Goal: Task Accomplishment & Management: Manage account settings

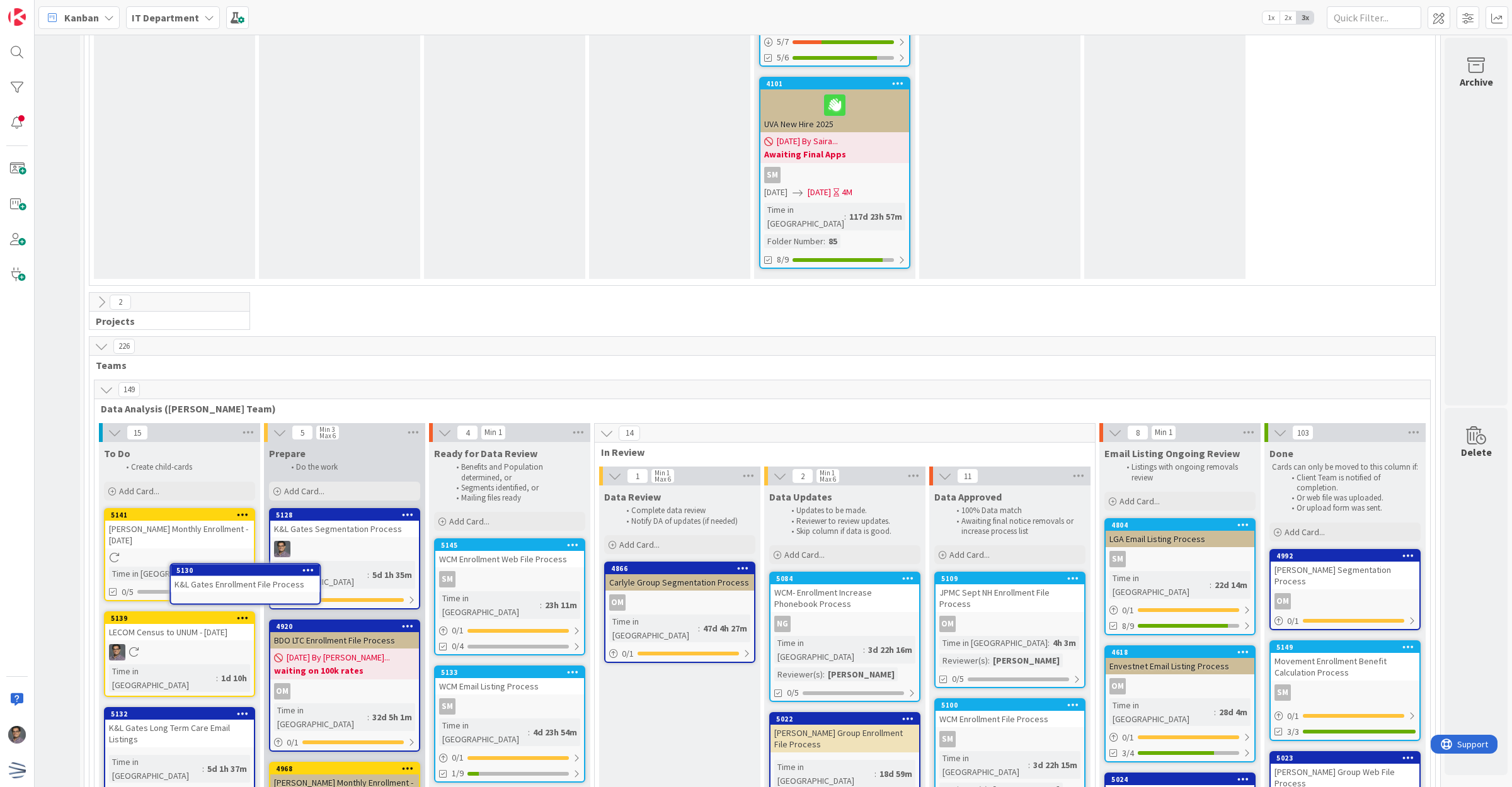
scroll to position [2000, 128]
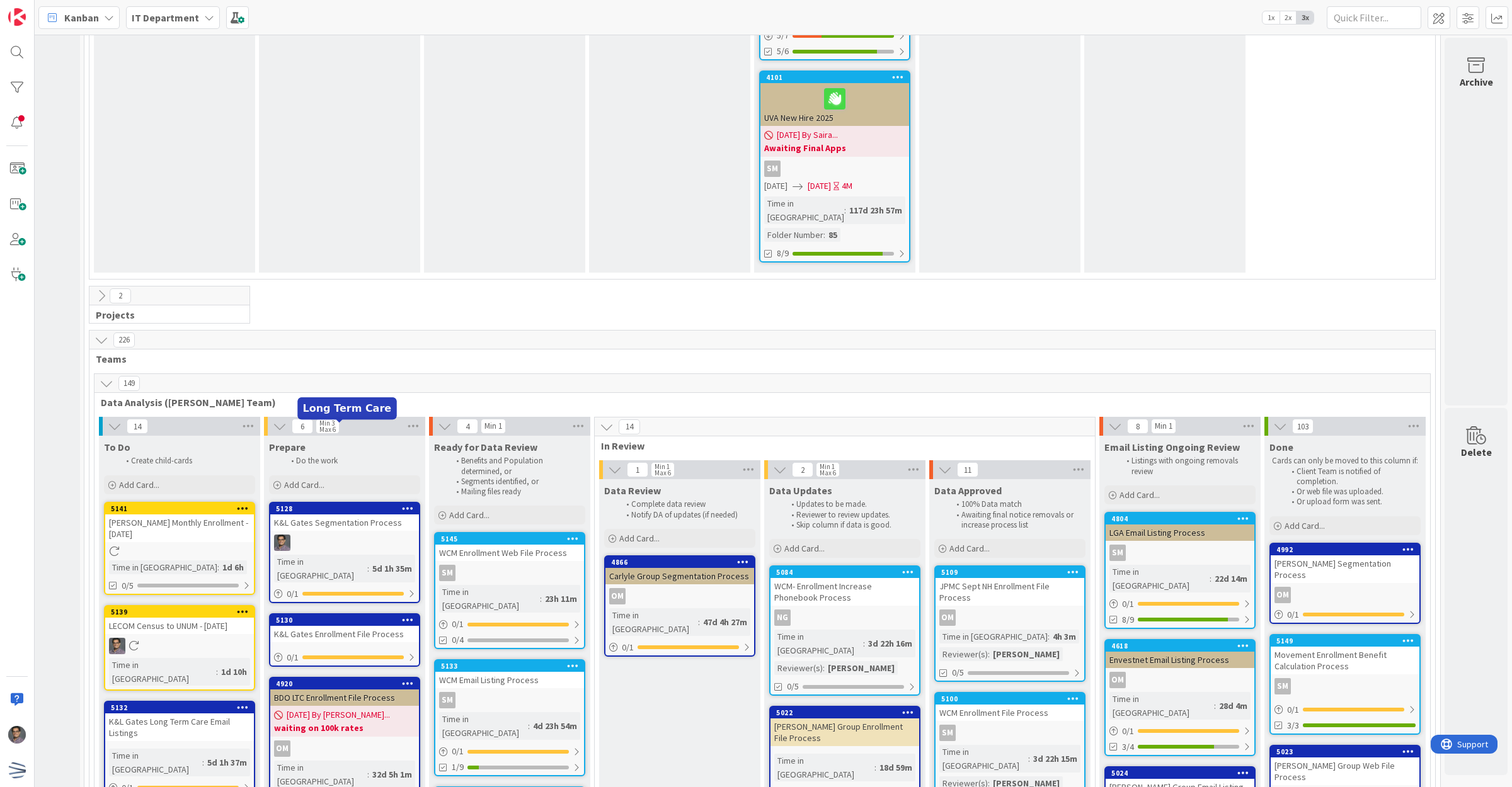
click at [344, 616] on div "5130" at bounding box center [347, 620] width 143 height 9
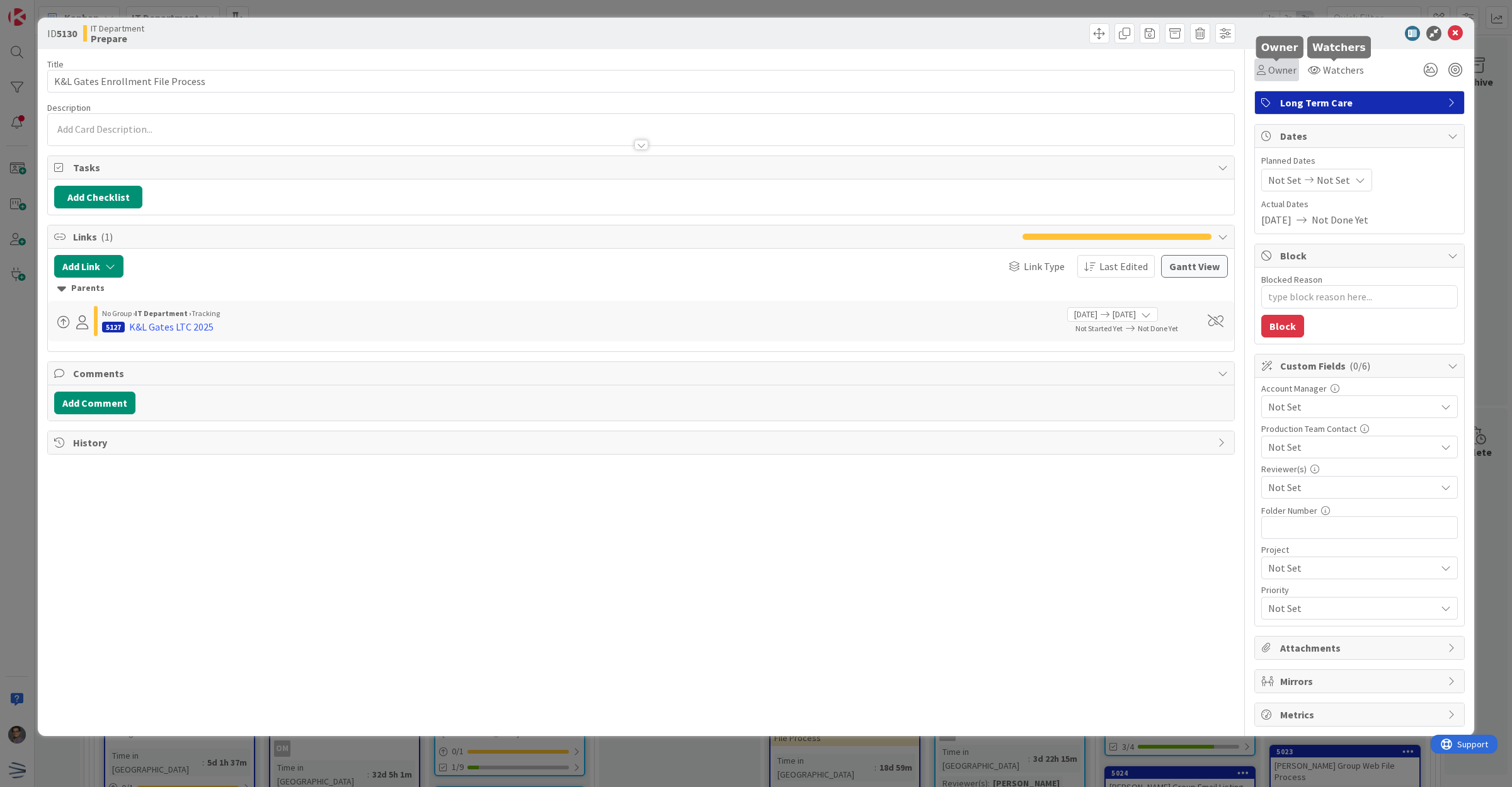
click at [1277, 66] on span "Owner" at bounding box center [1283, 70] width 28 height 15
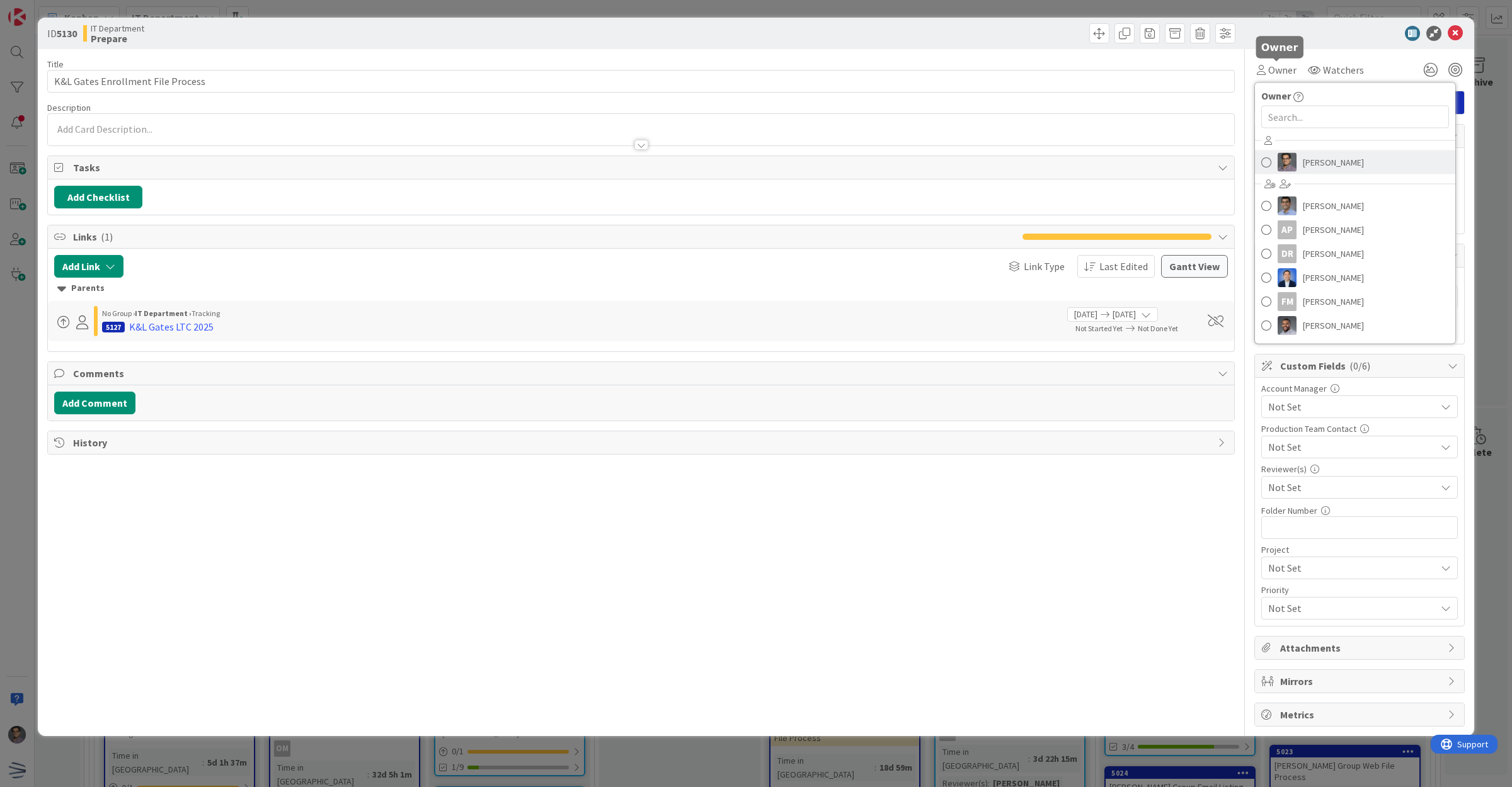
click at [1322, 162] on span "[PERSON_NAME]" at bounding box center [1333, 162] width 61 height 19
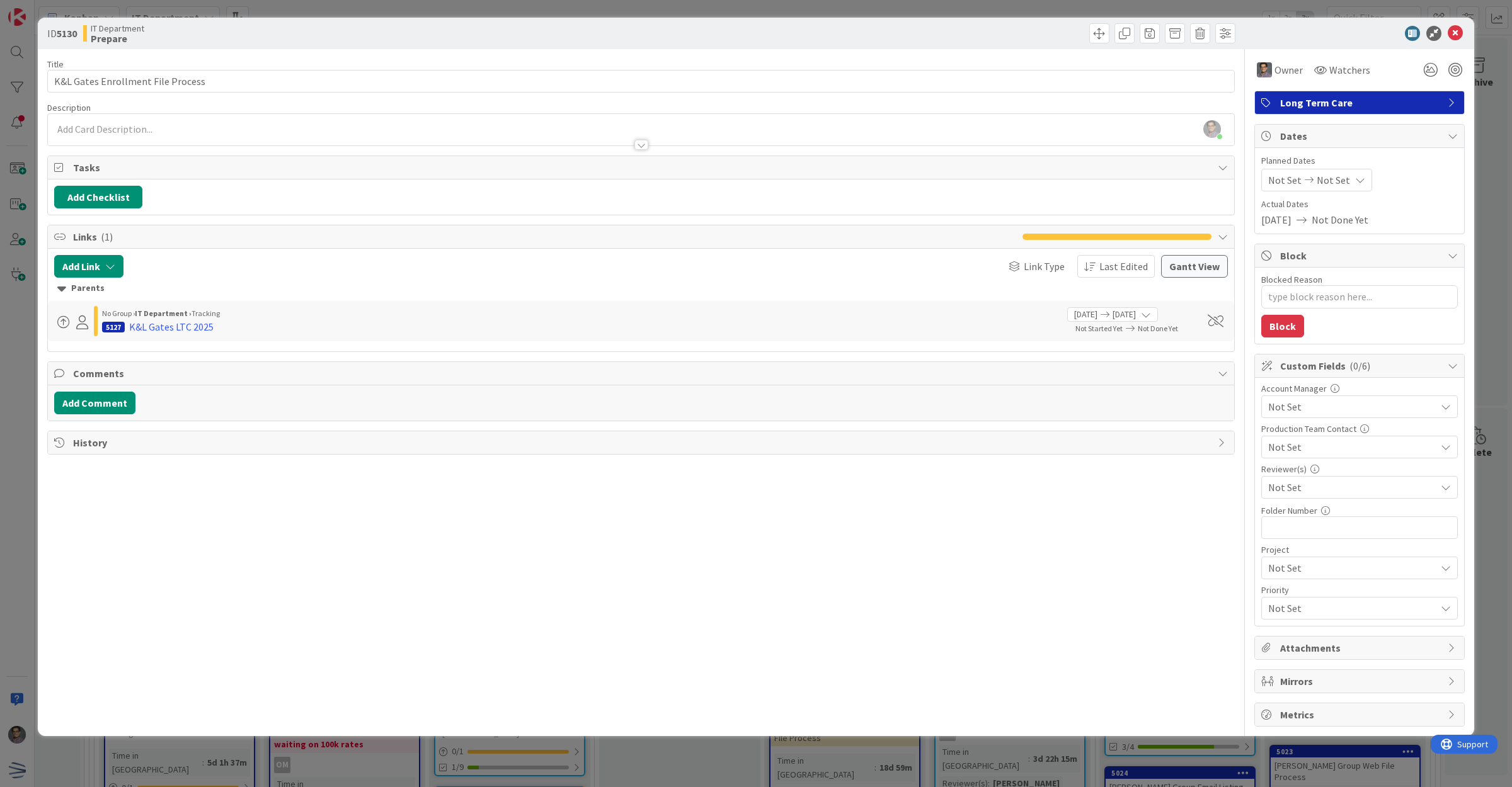
click at [1460, 38] on icon at bounding box center [1455, 33] width 15 height 15
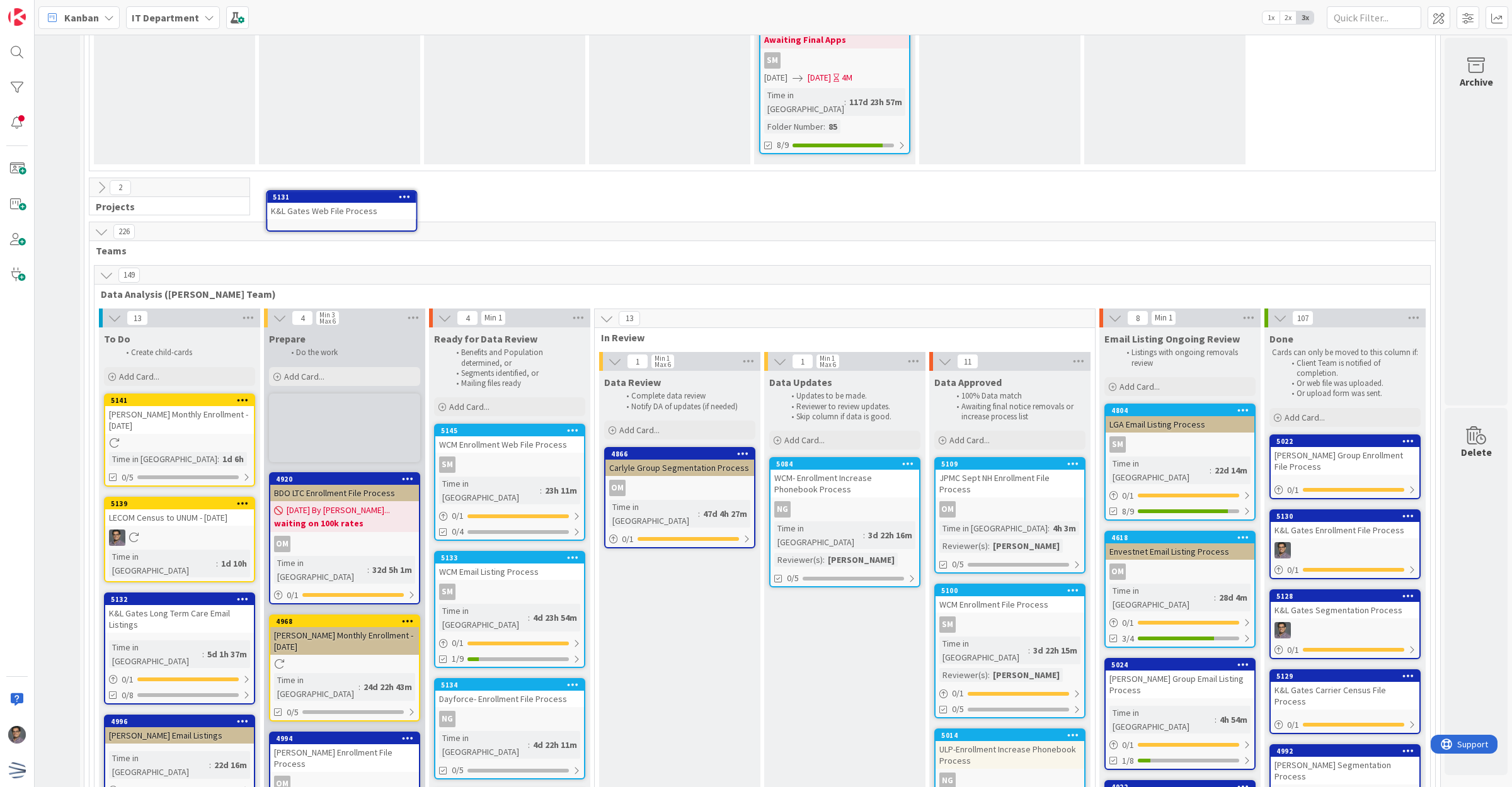
scroll to position [2108, 130]
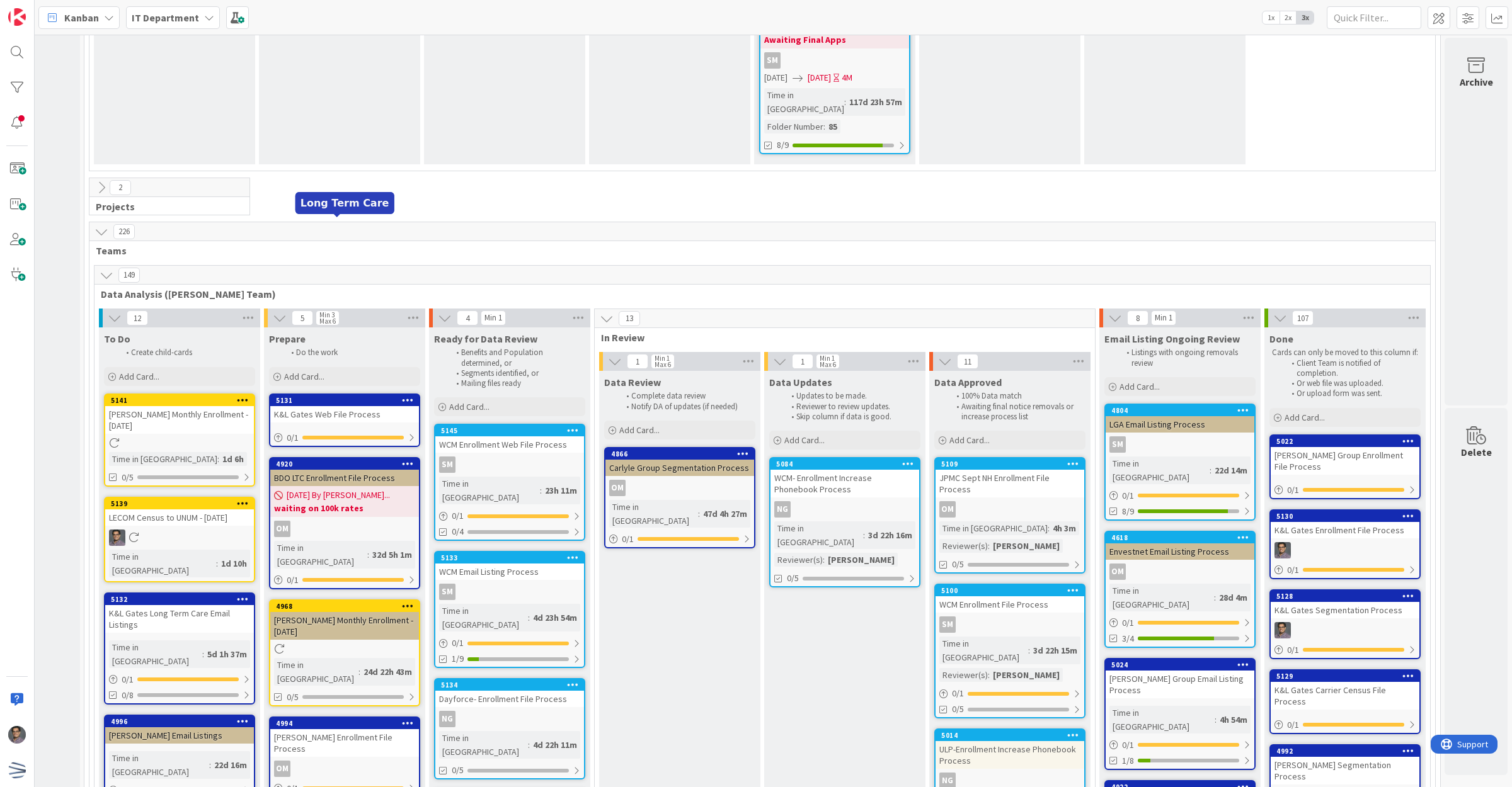
click at [330, 396] on div "5131" at bounding box center [347, 400] width 143 height 9
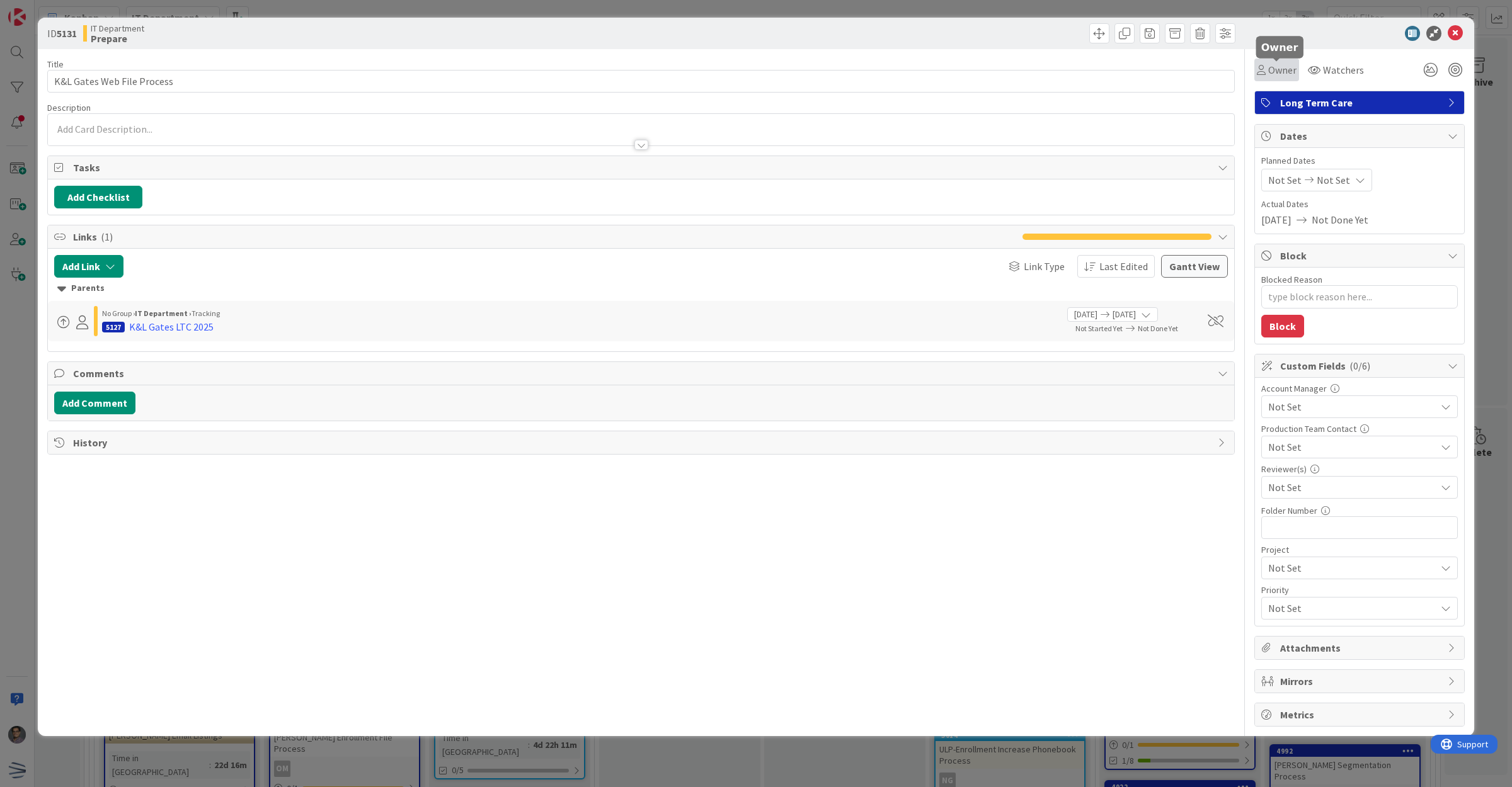
click at [1273, 67] on span "Owner" at bounding box center [1283, 70] width 28 height 15
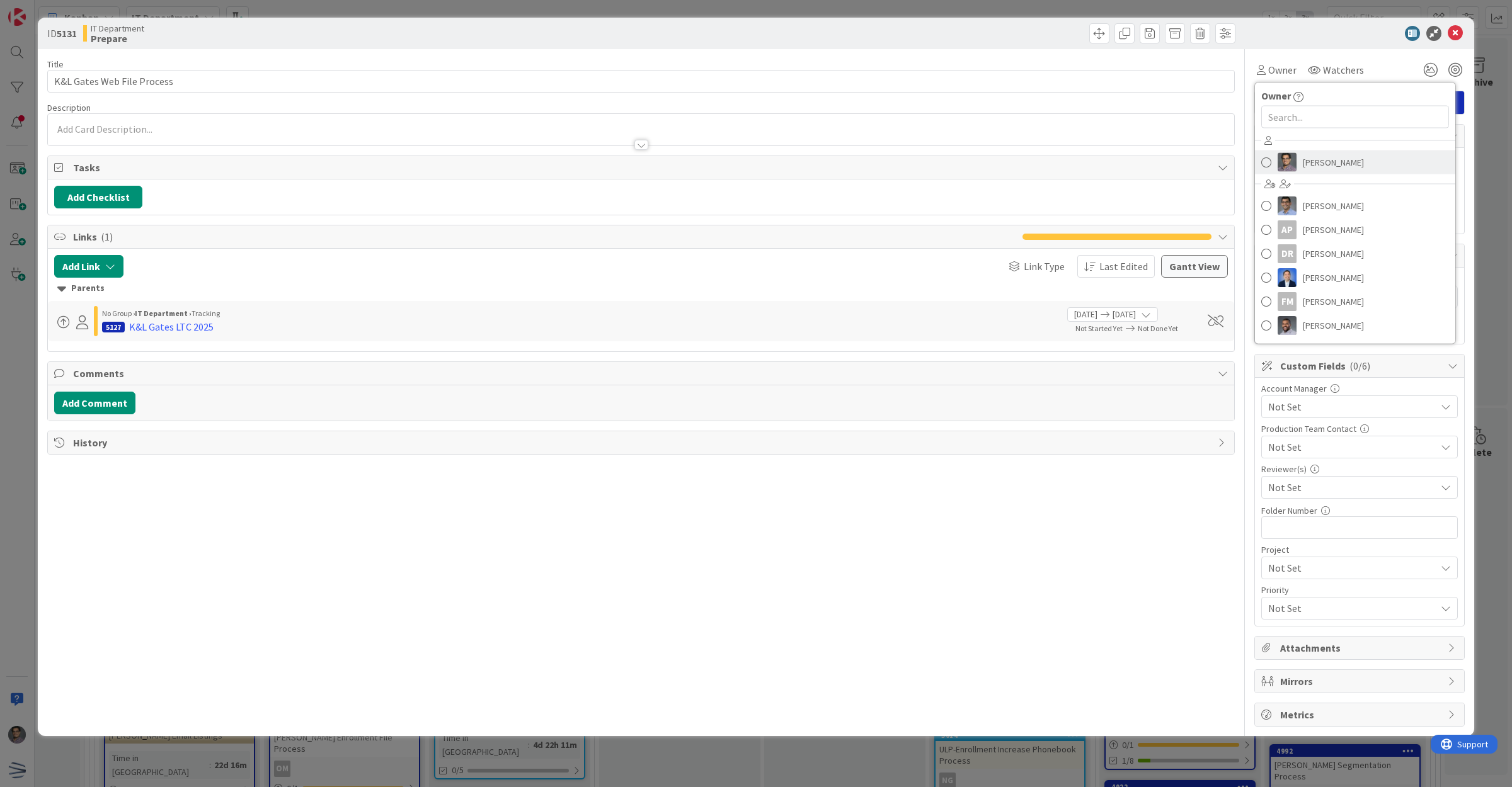
click at [1310, 162] on span "[PERSON_NAME]" at bounding box center [1333, 162] width 61 height 19
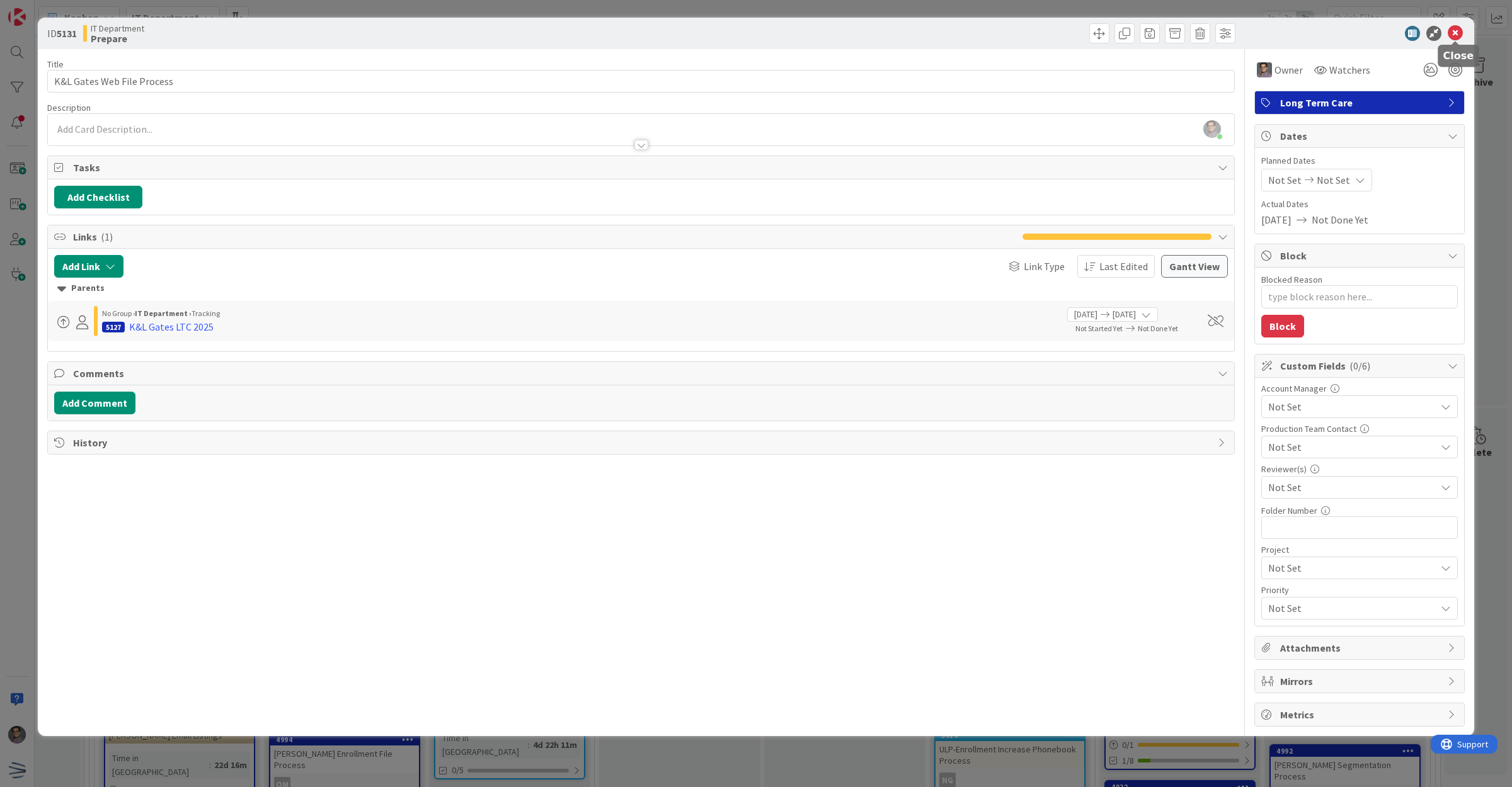
click at [1454, 36] on icon at bounding box center [1455, 33] width 15 height 15
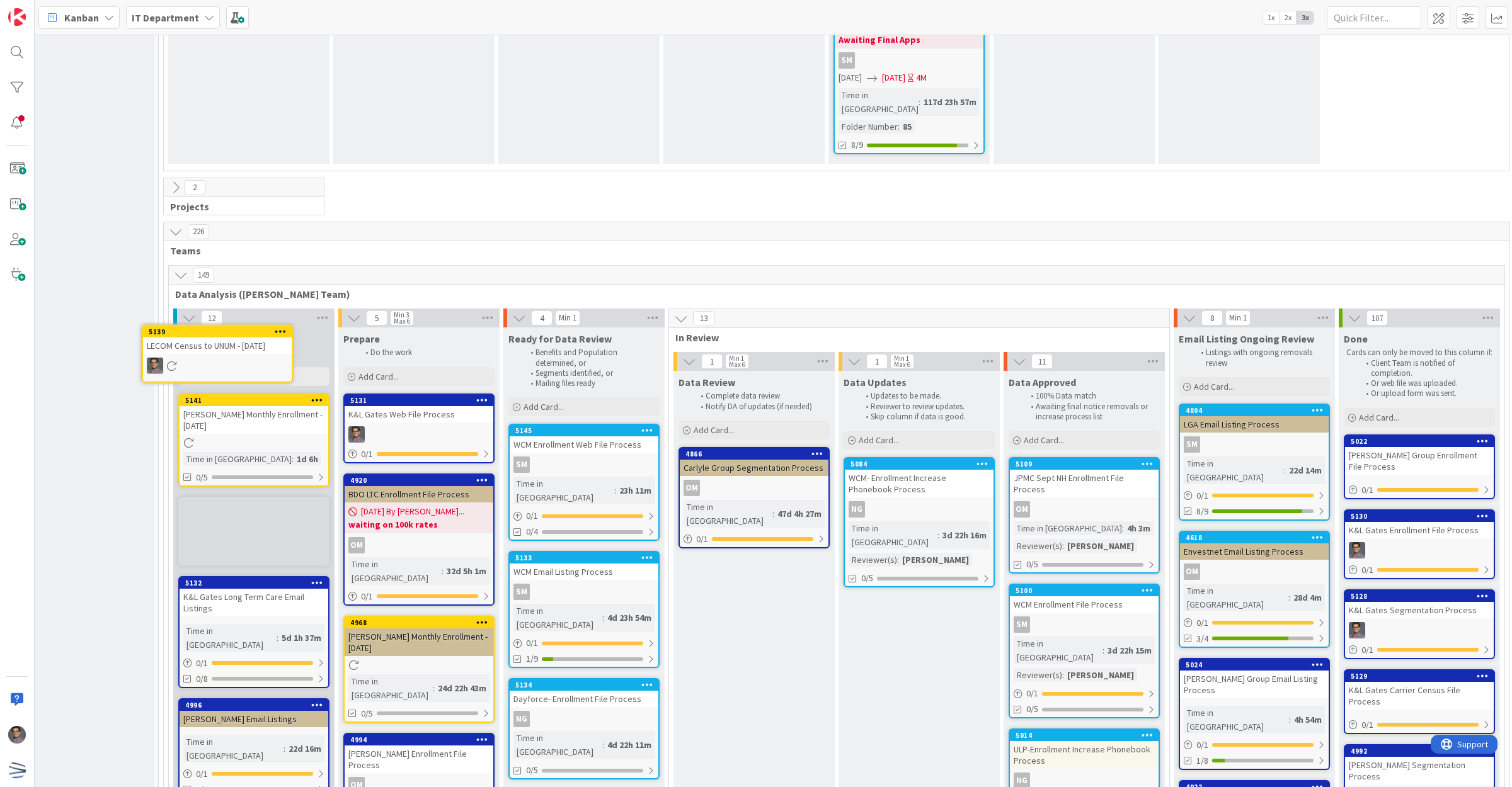
scroll to position [2108, 30]
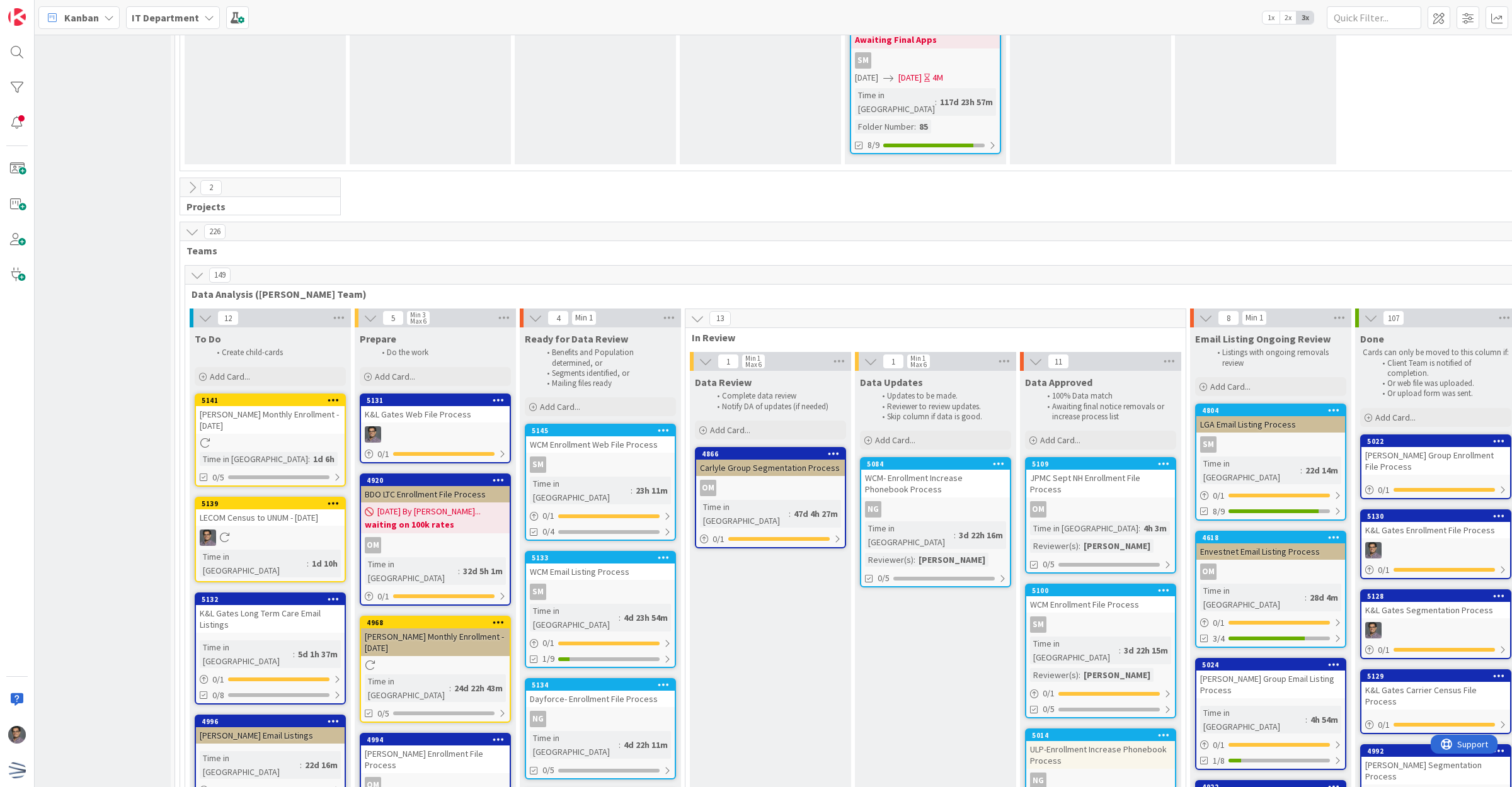
click at [333, 499] on icon at bounding box center [334, 503] width 12 height 9
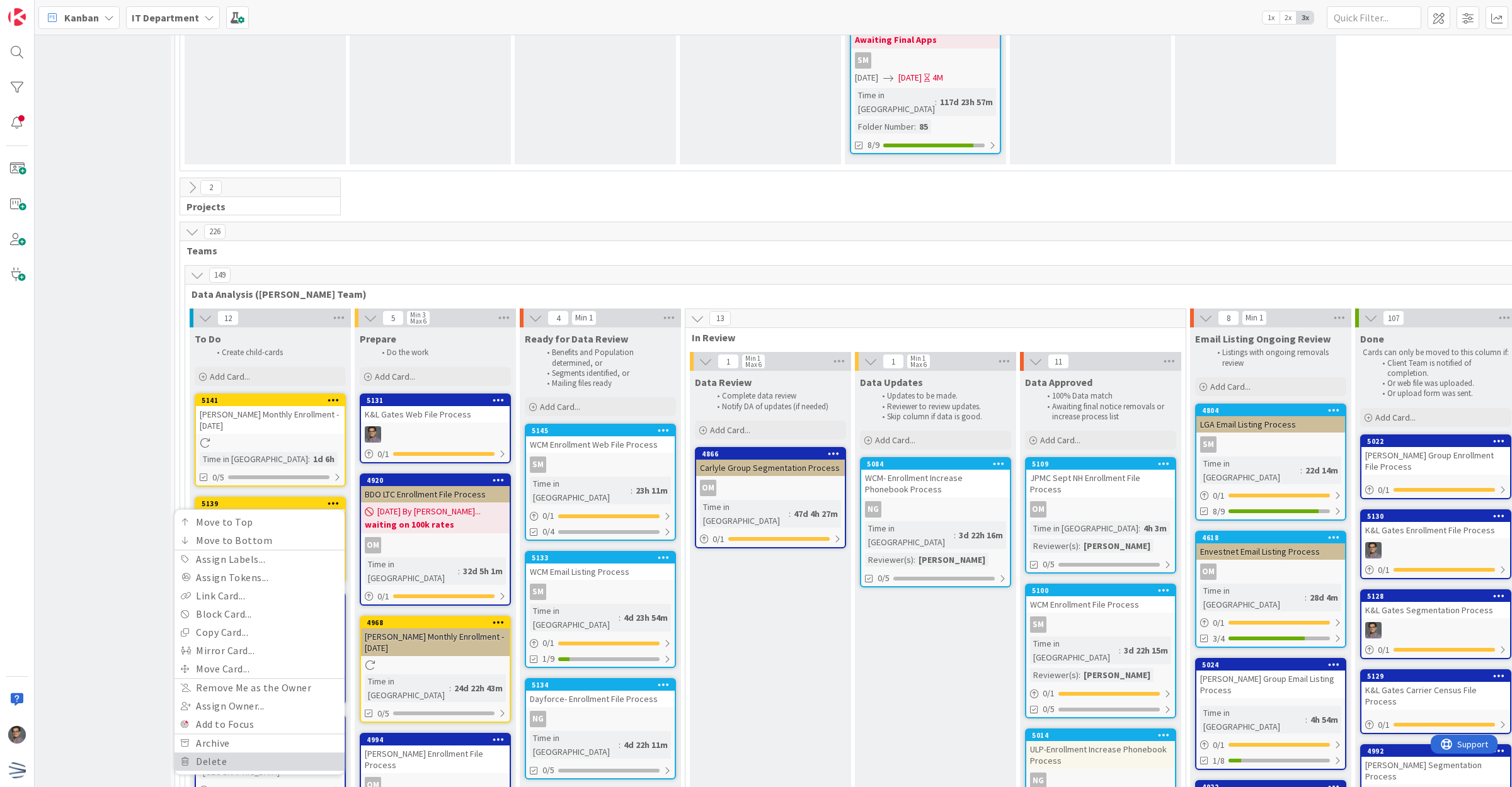
click at [230, 753] on link "Delete" at bounding box center [260, 761] width 170 height 18
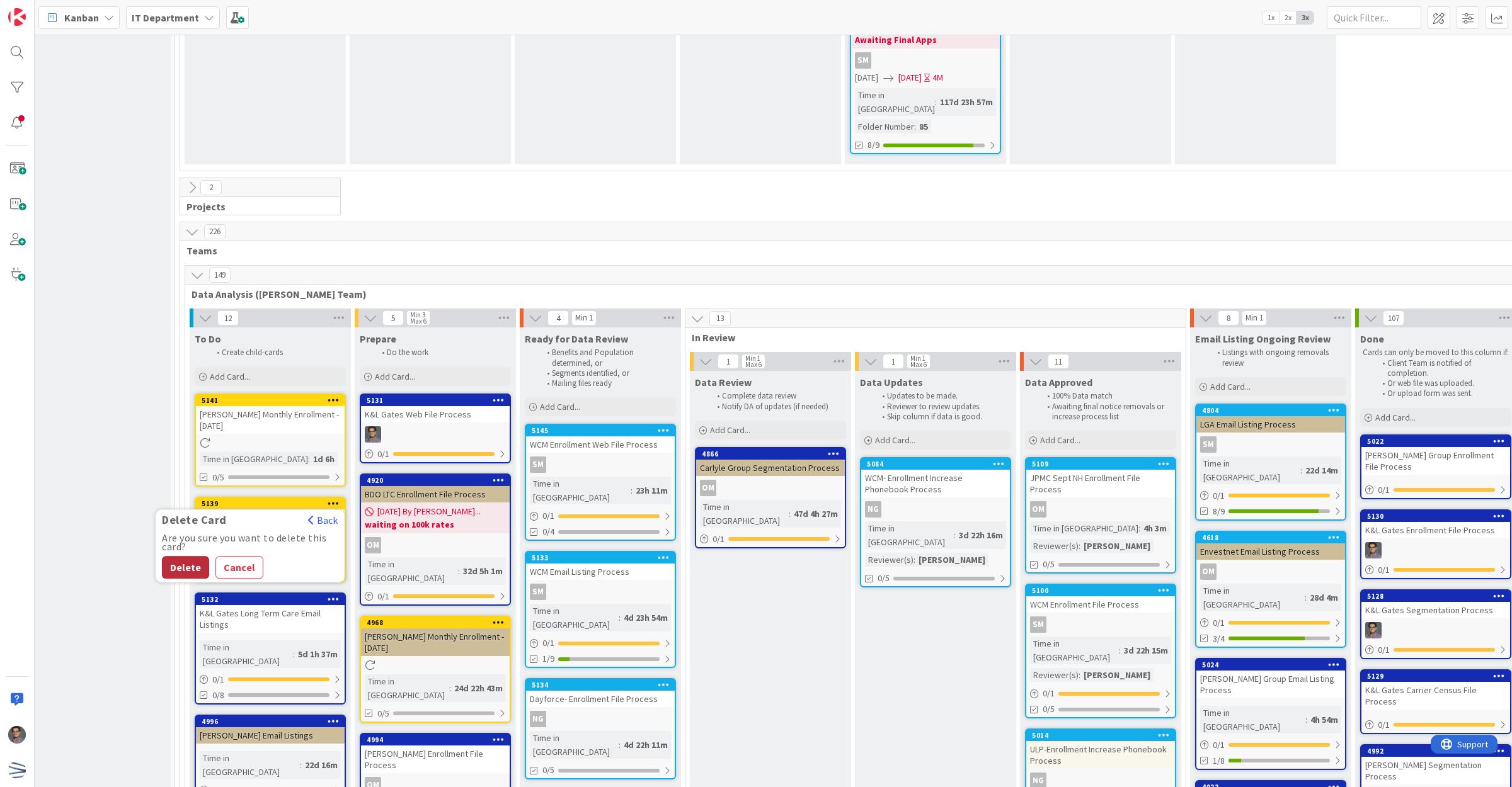
click at [186, 556] on button "Delete" at bounding box center [185, 567] width 47 height 23
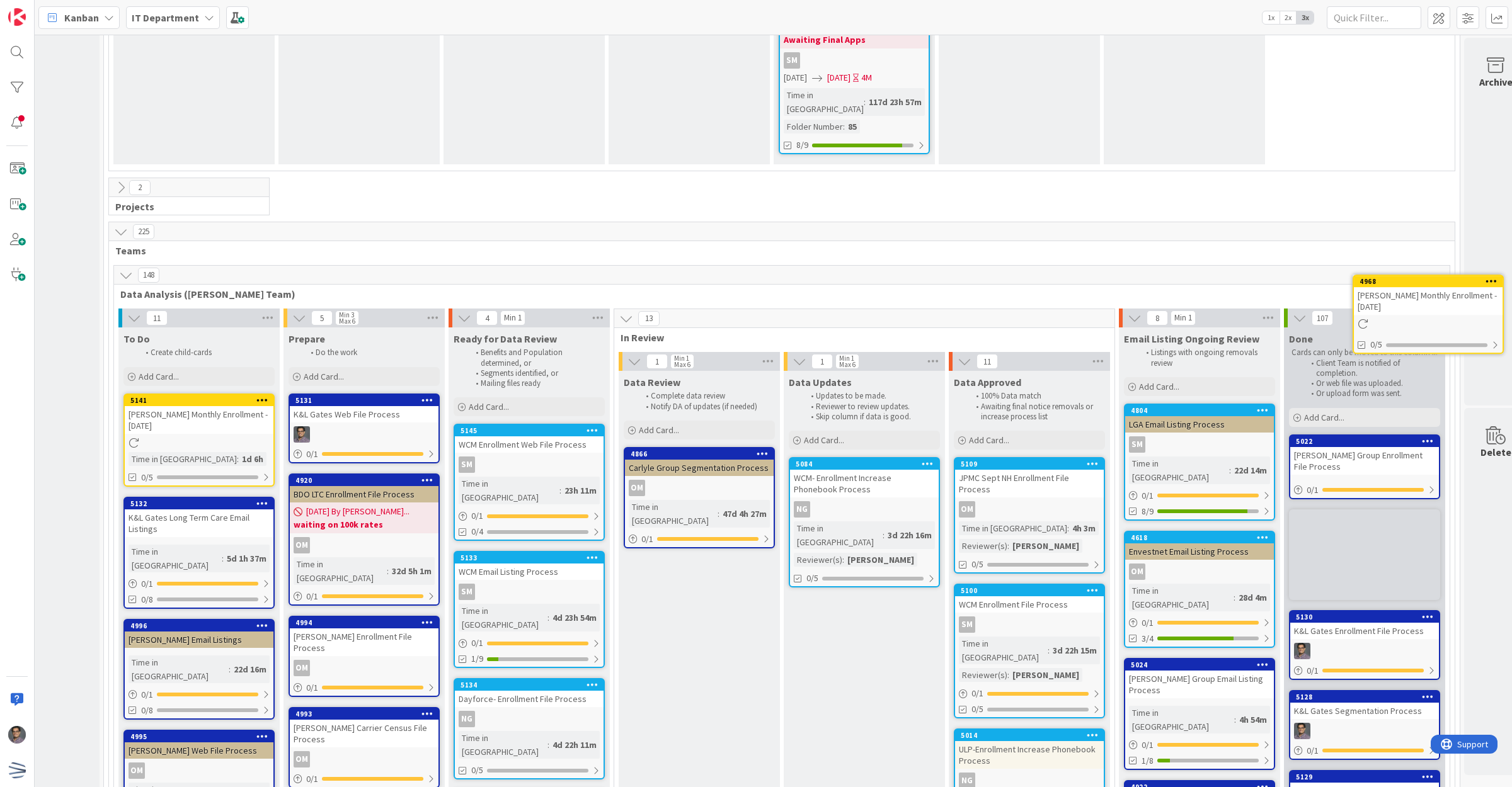
scroll to position [2108, 133]
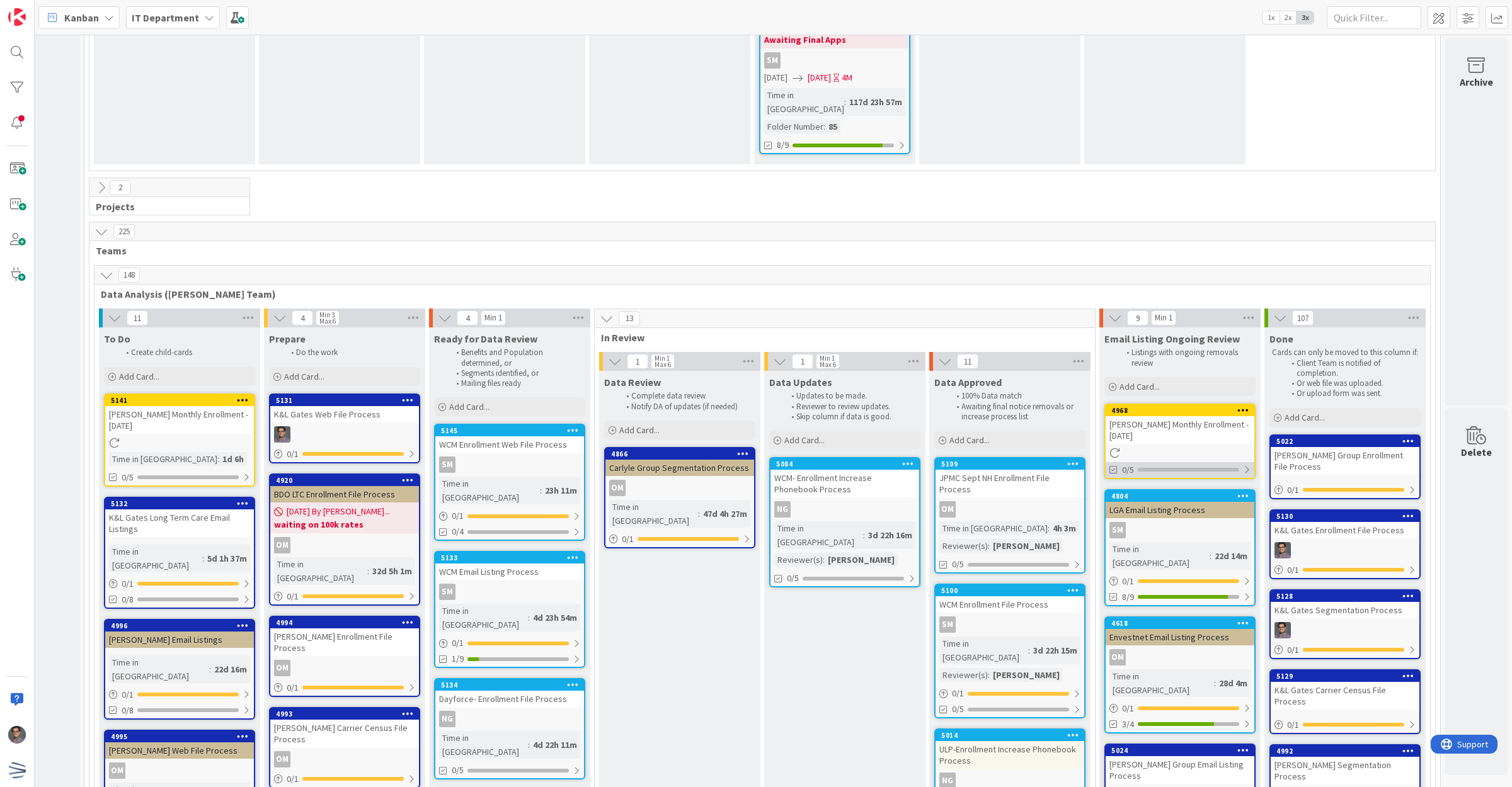
click at [1226, 462] on div "0/5" at bounding box center [1180, 470] width 149 height 15
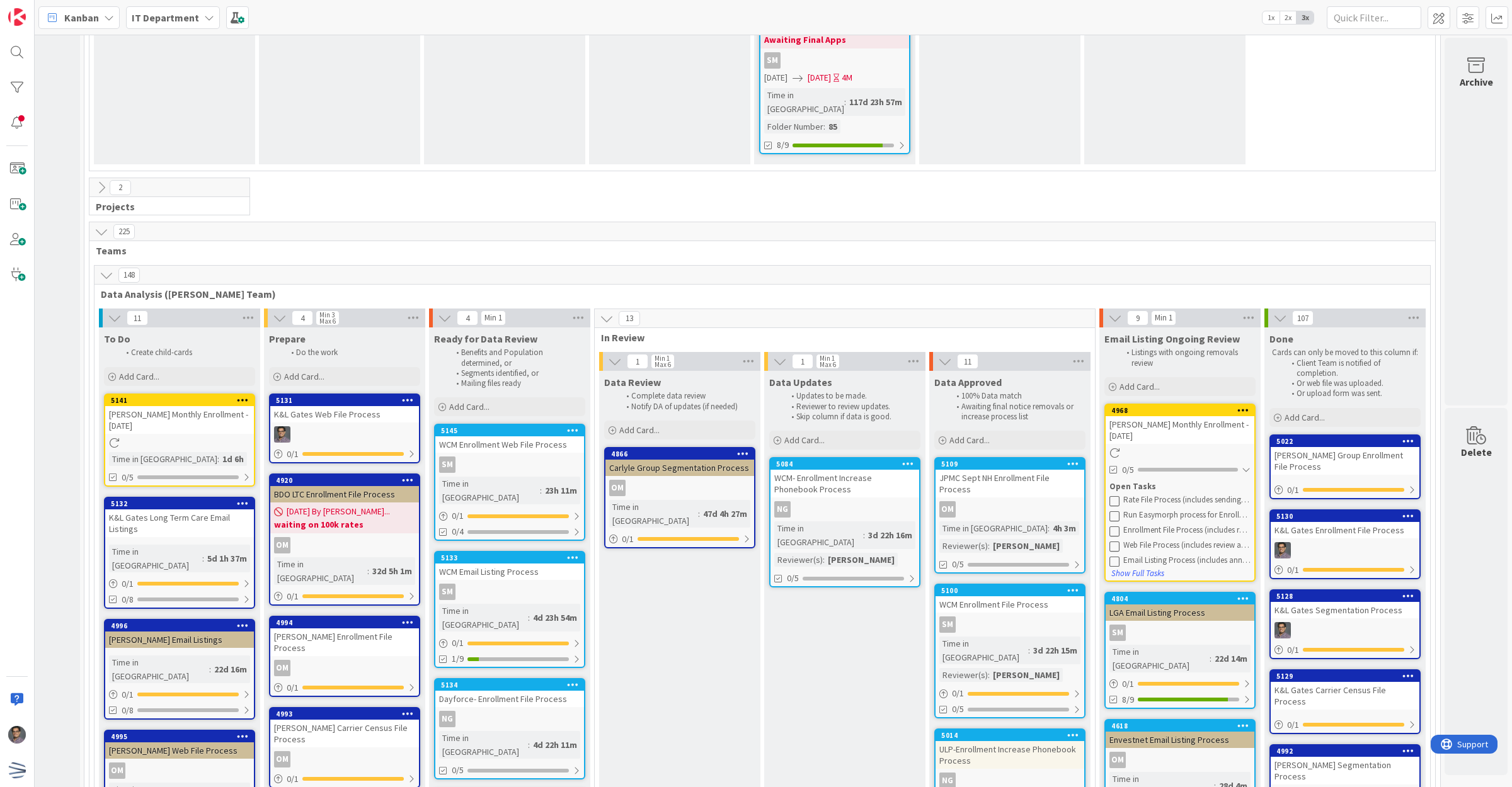
click at [1110, 496] on icon at bounding box center [1114, 501] width 10 height 10
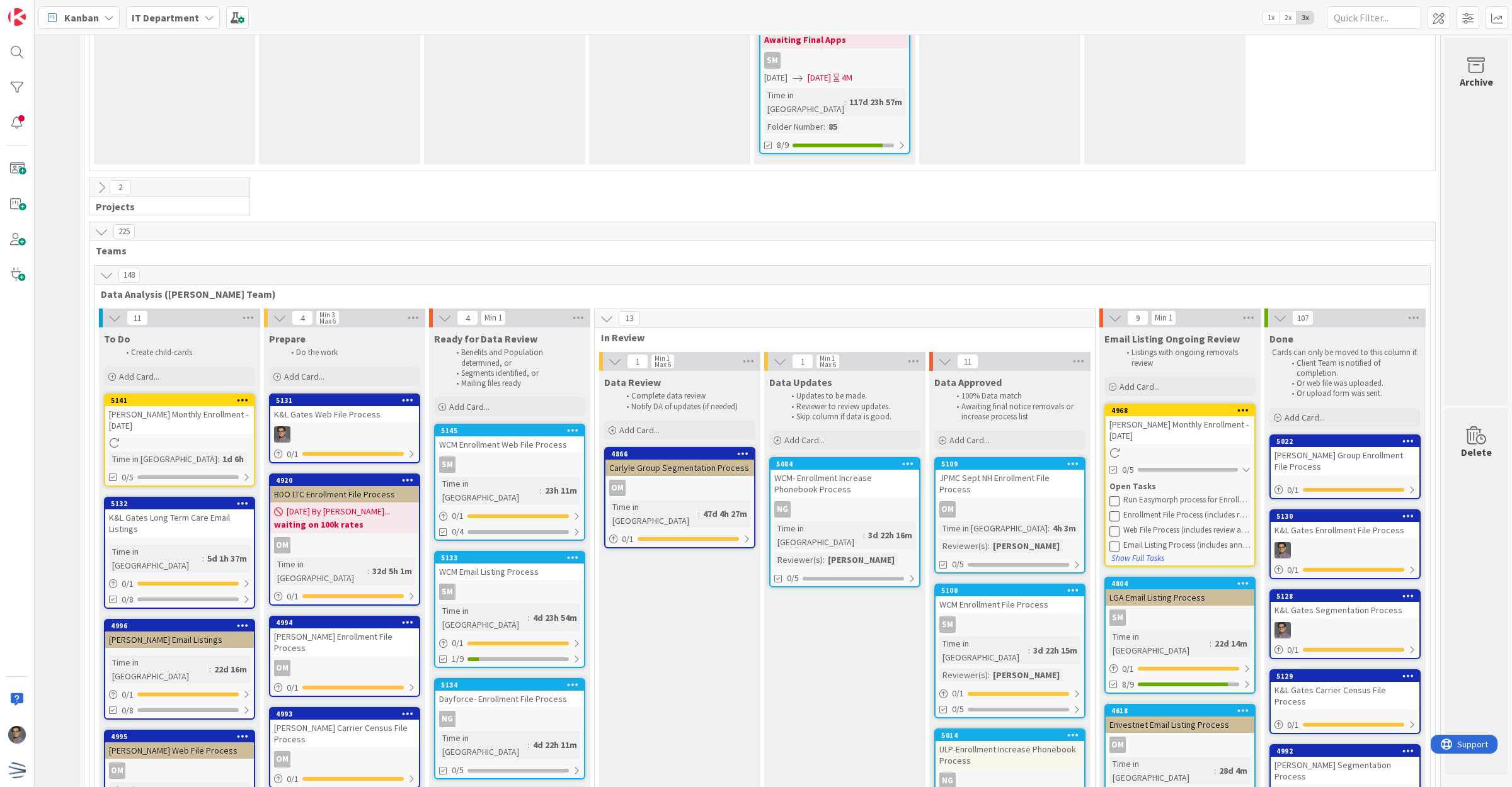
click at [1110, 496] on icon at bounding box center [1114, 501] width 10 height 10
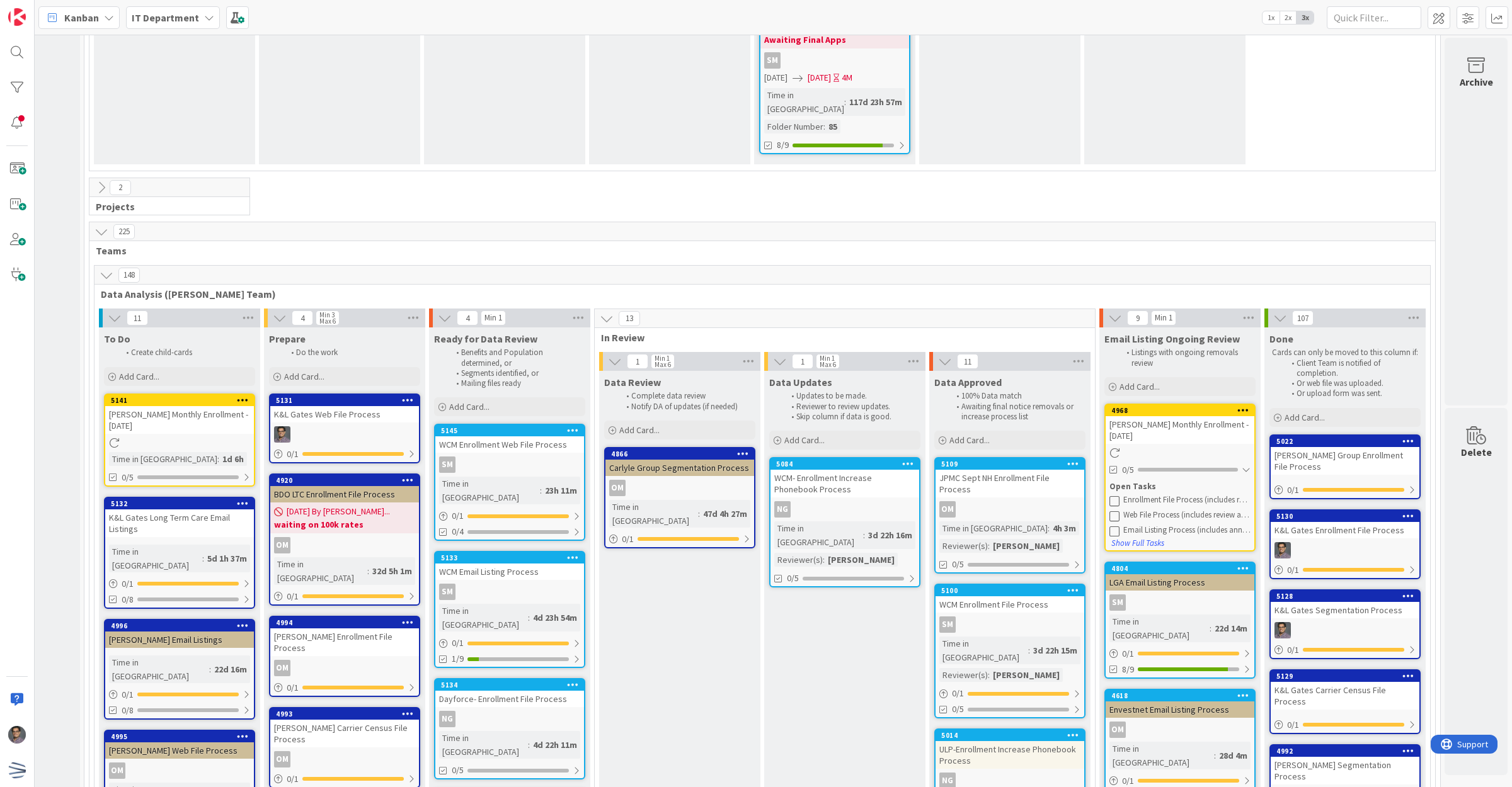
click at [1110, 496] on icon at bounding box center [1114, 501] width 10 height 10
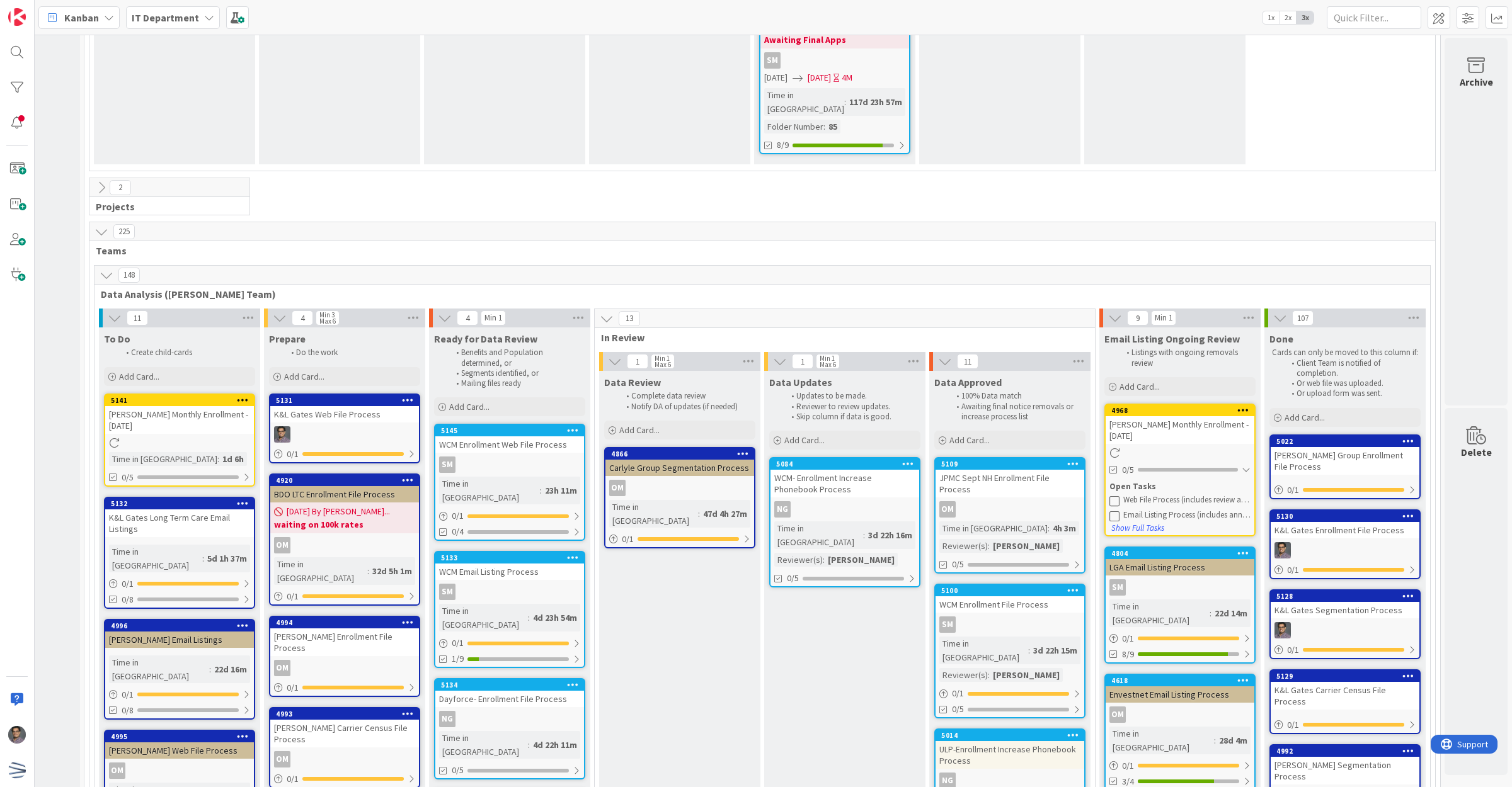
click at [1110, 496] on icon at bounding box center [1114, 501] width 10 height 10
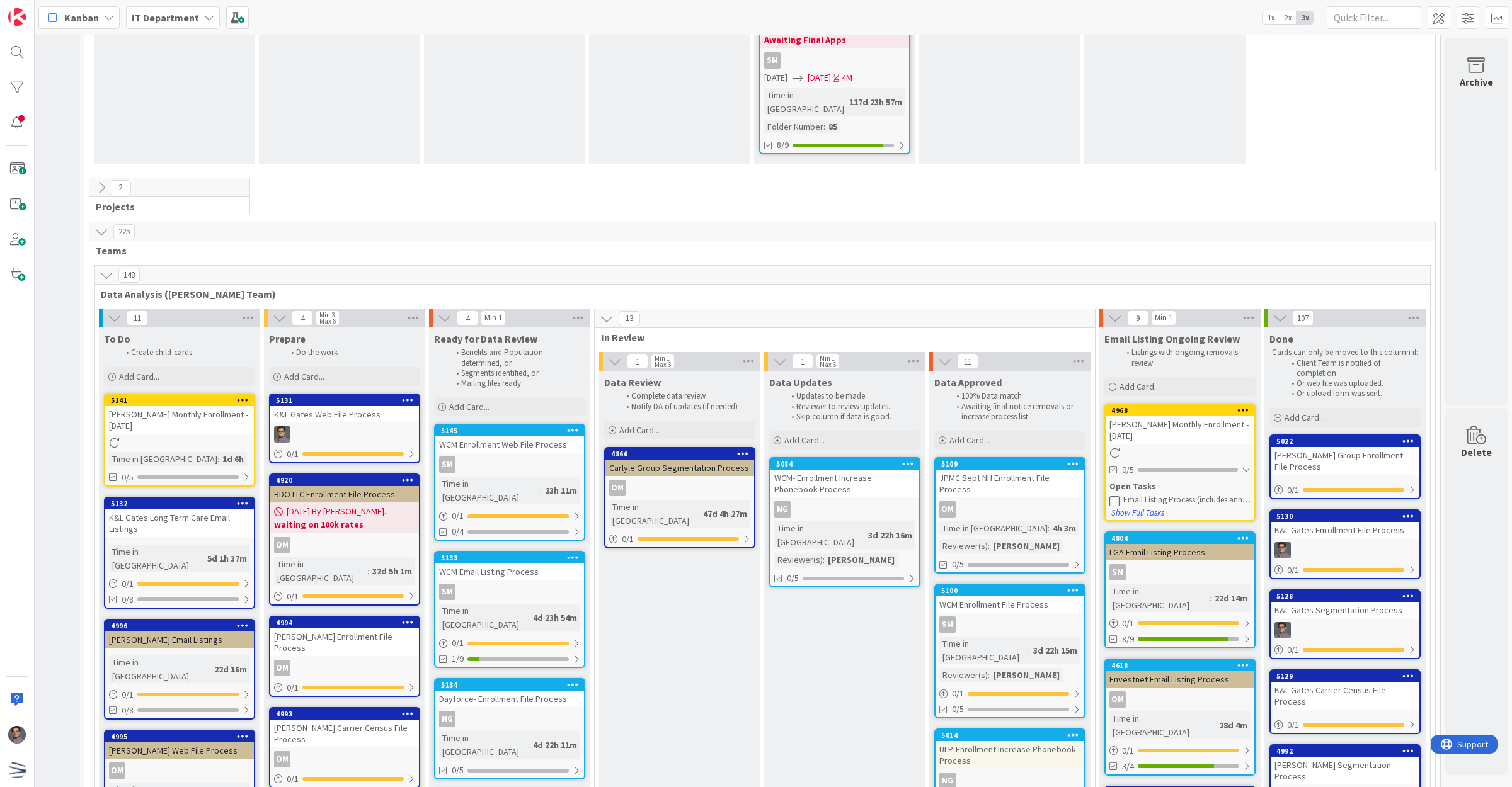
click at [1224, 327] on div "Email Listing Ongoing Review Listings with ongoing removals review Add Card..." at bounding box center [1180, 363] width 161 height 71
click at [1383, 265] on div "148" at bounding box center [762, 275] width 1336 height 19
click at [1230, 404] on link "4968 [PERSON_NAME] Monthly Enrollment - [DATE] 0/5 Open Tasks Email Listing Pro…" at bounding box center [1180, 462] width 151 height 118
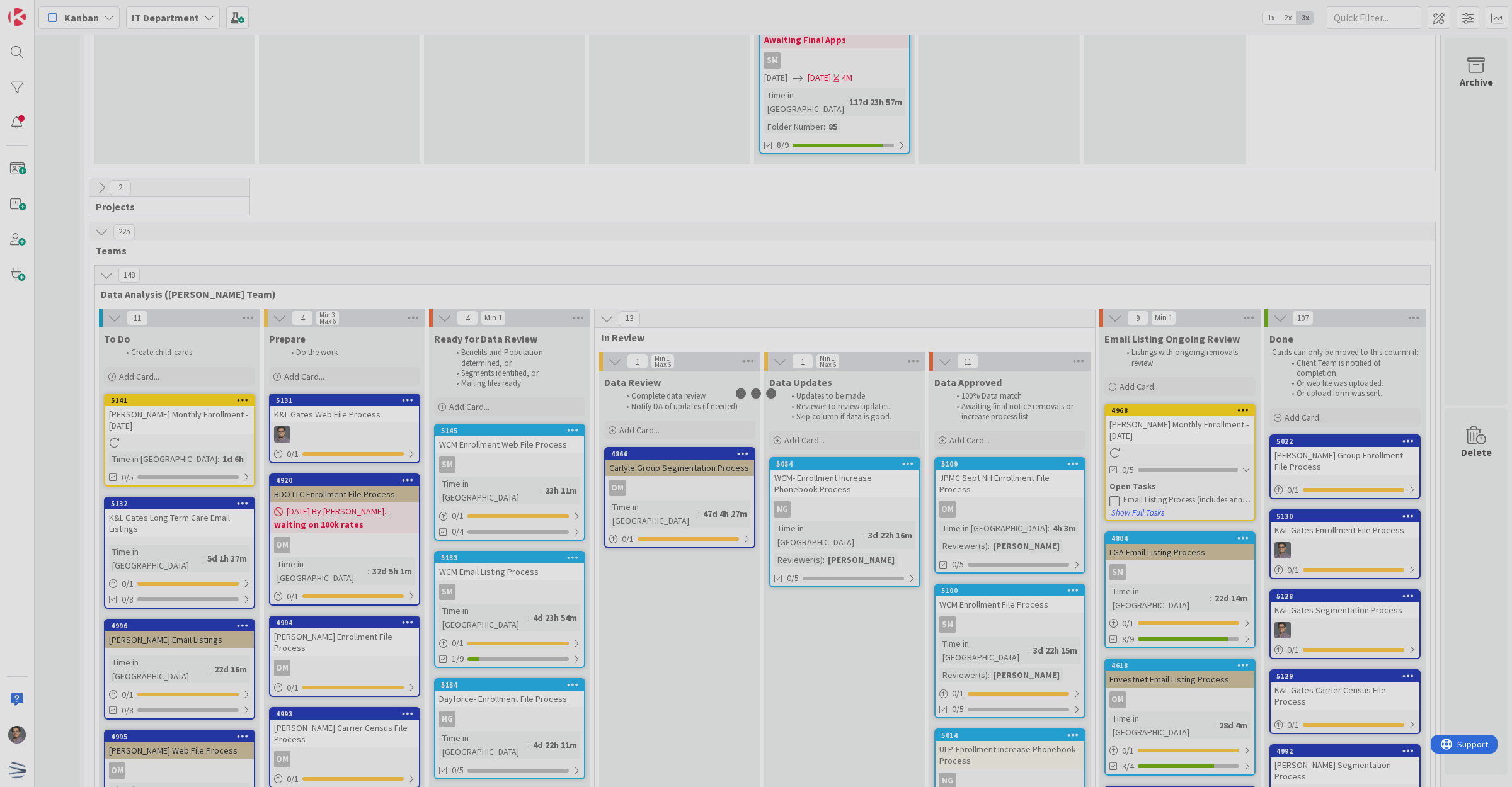
click at [1230, 286] on div at bounding box center [756, 393] width 1512 height 787
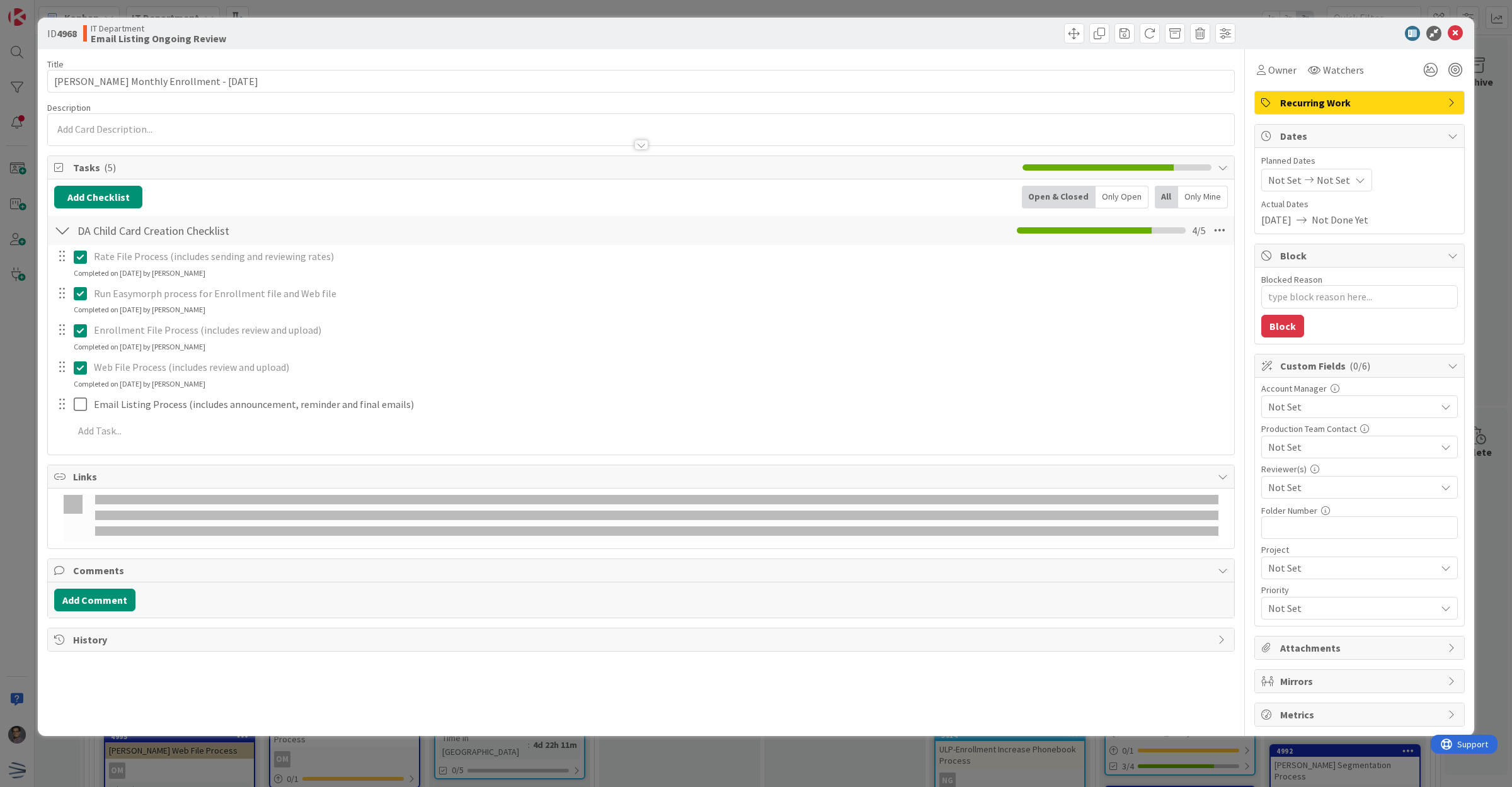
type textarea "x"
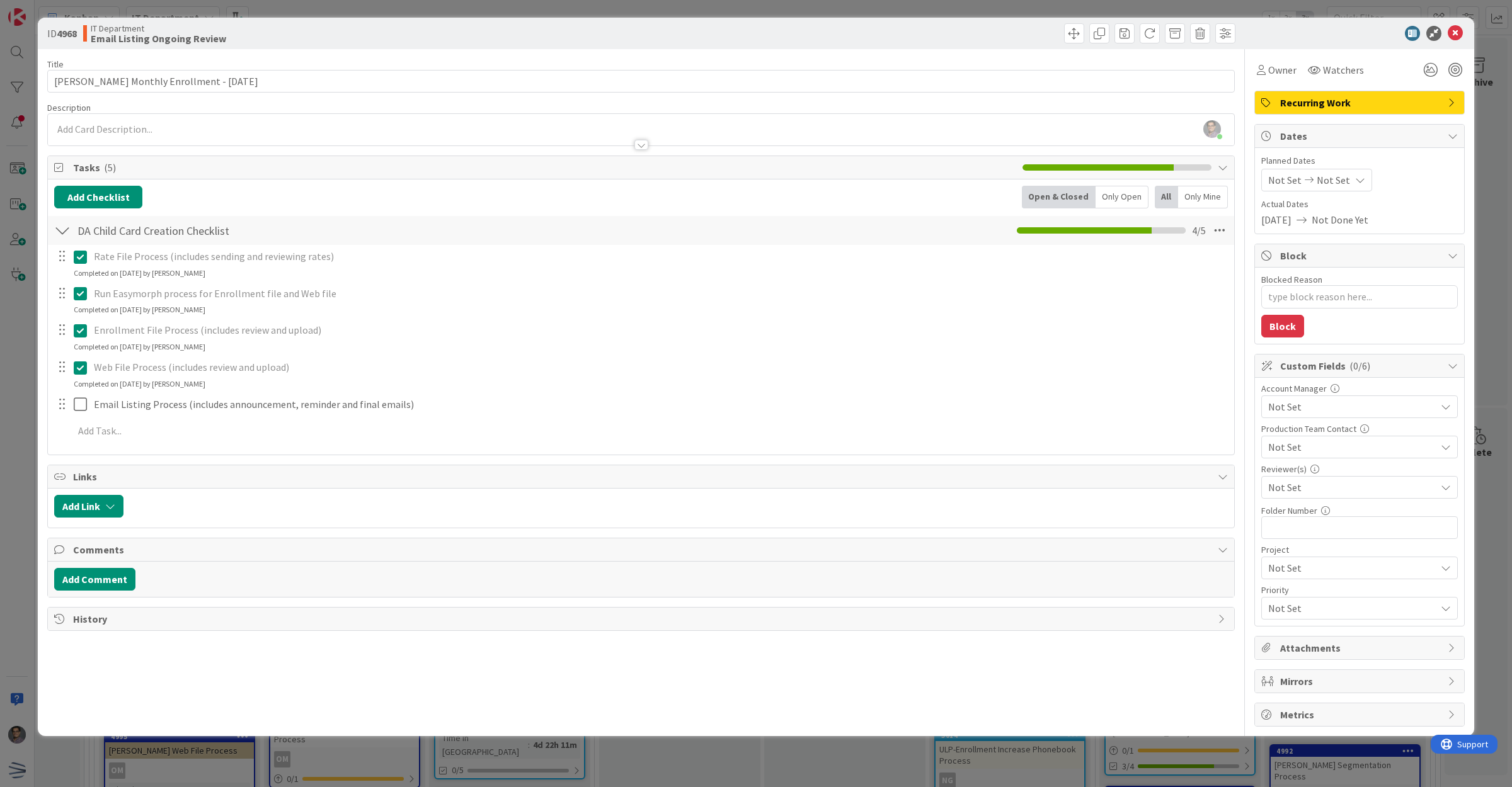
click at [1465, 33] on div "ID 4968 IT Department Email Listing Ongoing Review" at bounding box center [756, 33] width 1437 height 32
click at [1456, 32] on icon at bounding box center [1455, 33] width 15 height 15
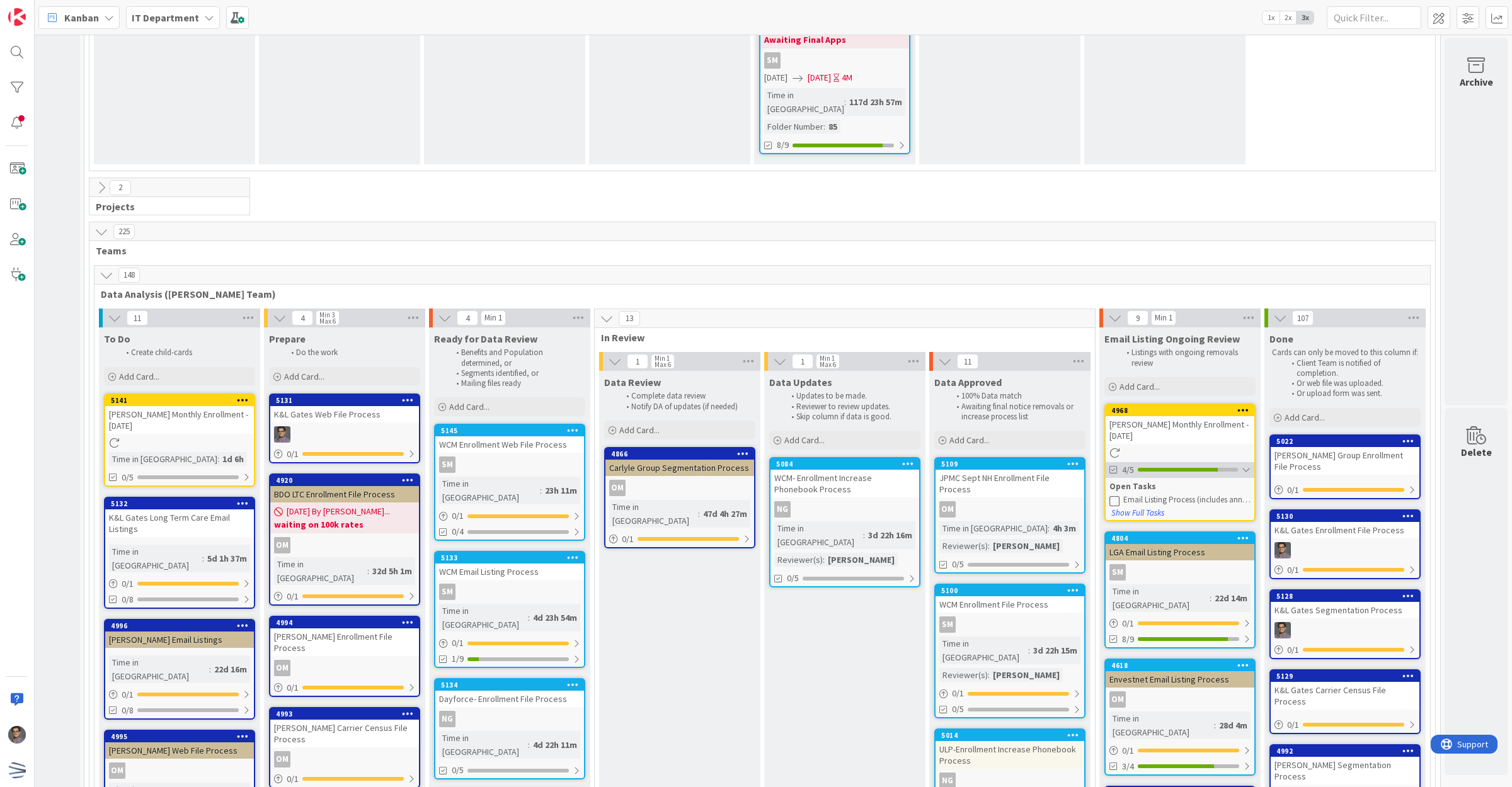
click at [1242, 465] on div at bounding box center [1246, 470] width 9 height 10
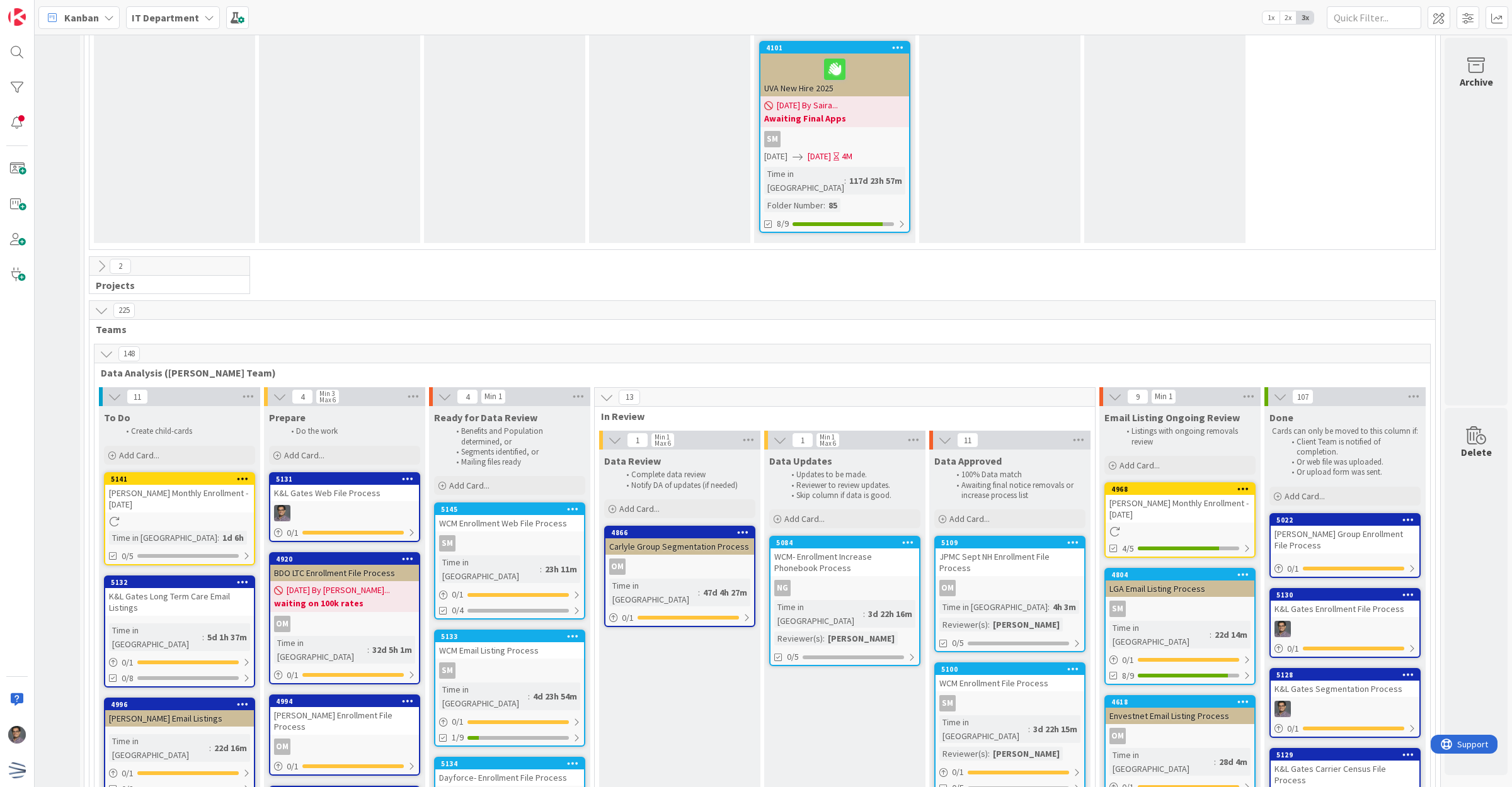
scroll to position [2108, 133]
